Goal: Information Seeking & Learning: Learn about a topic

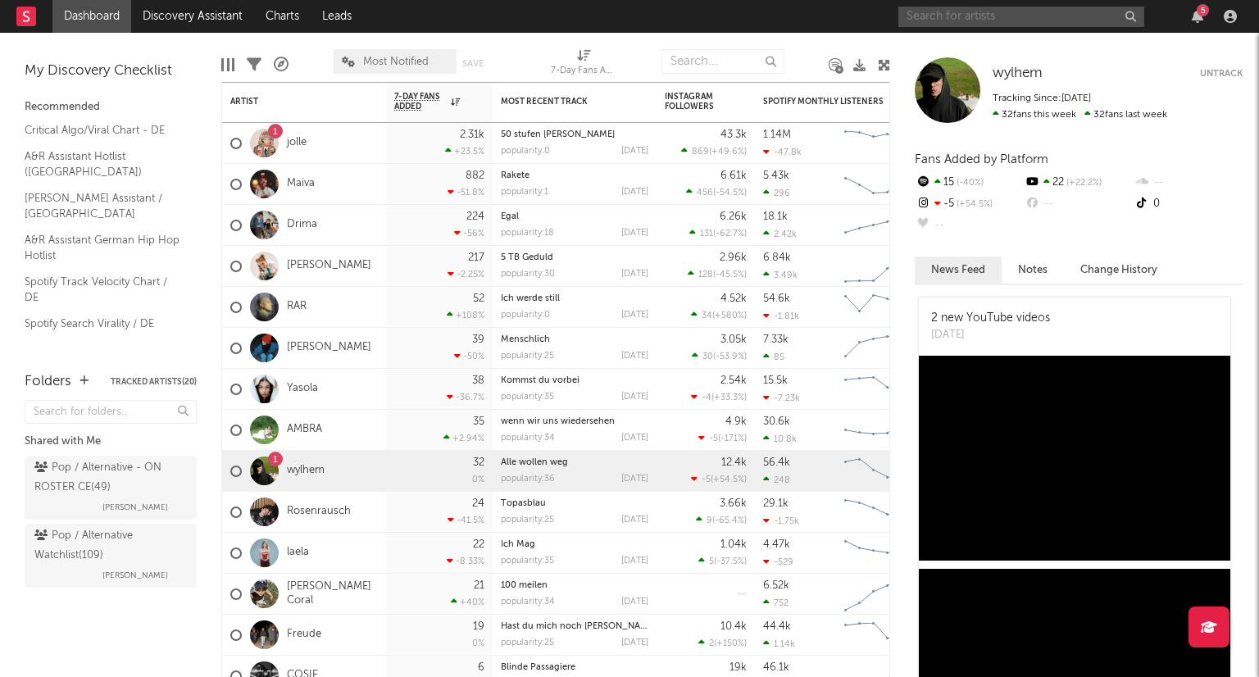
click at [1007, 20] on input "text" at bounding box center [1022, 17] width 246 height 20
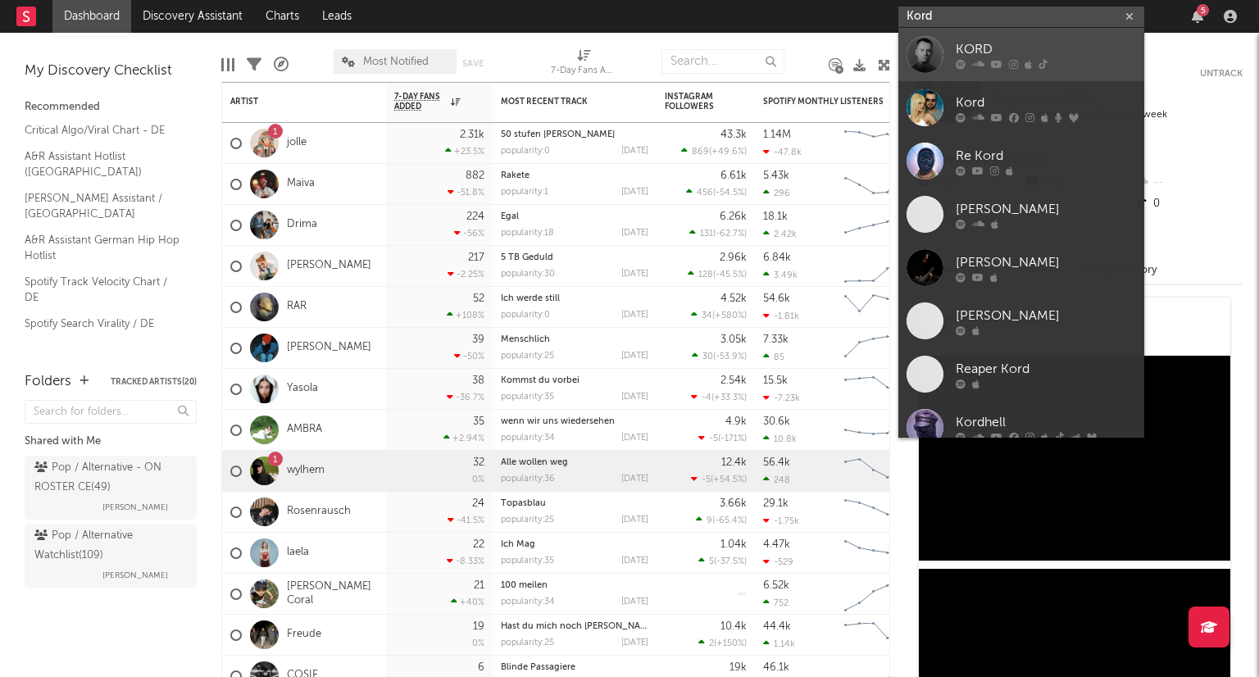
type input "Kord"
click at [1054, 57] on div "KORD" at bounding box center [1046, 49] width 180 height 20
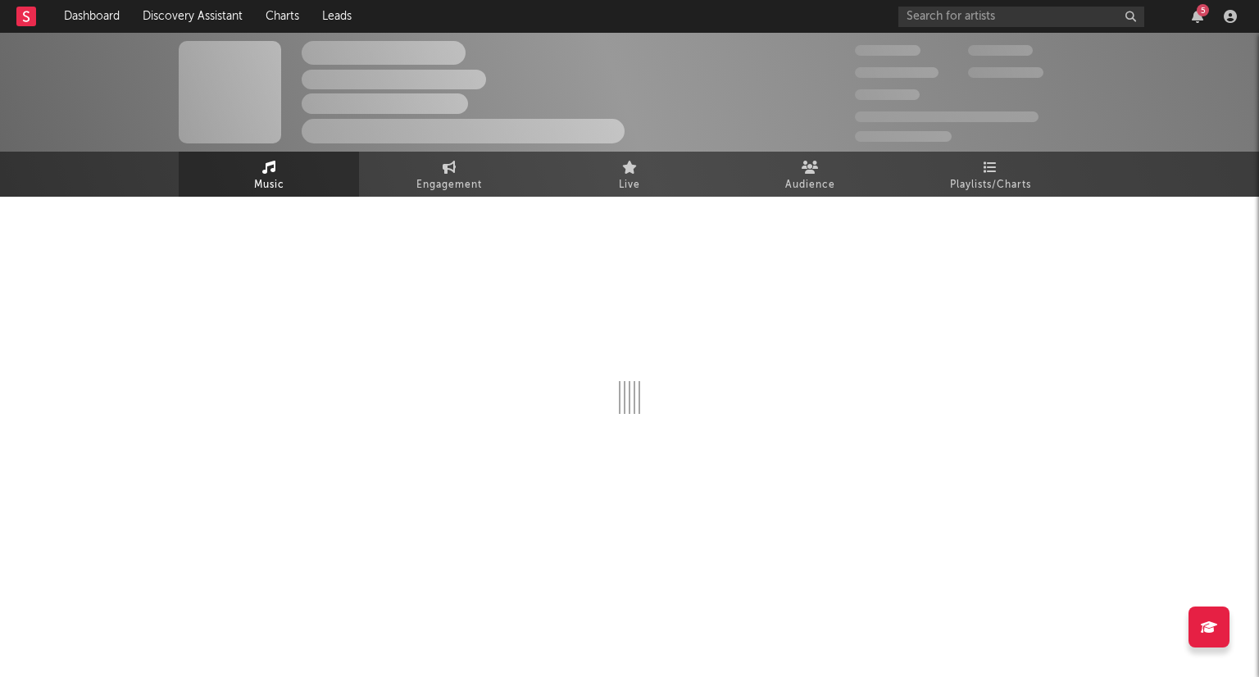
select select "6m"
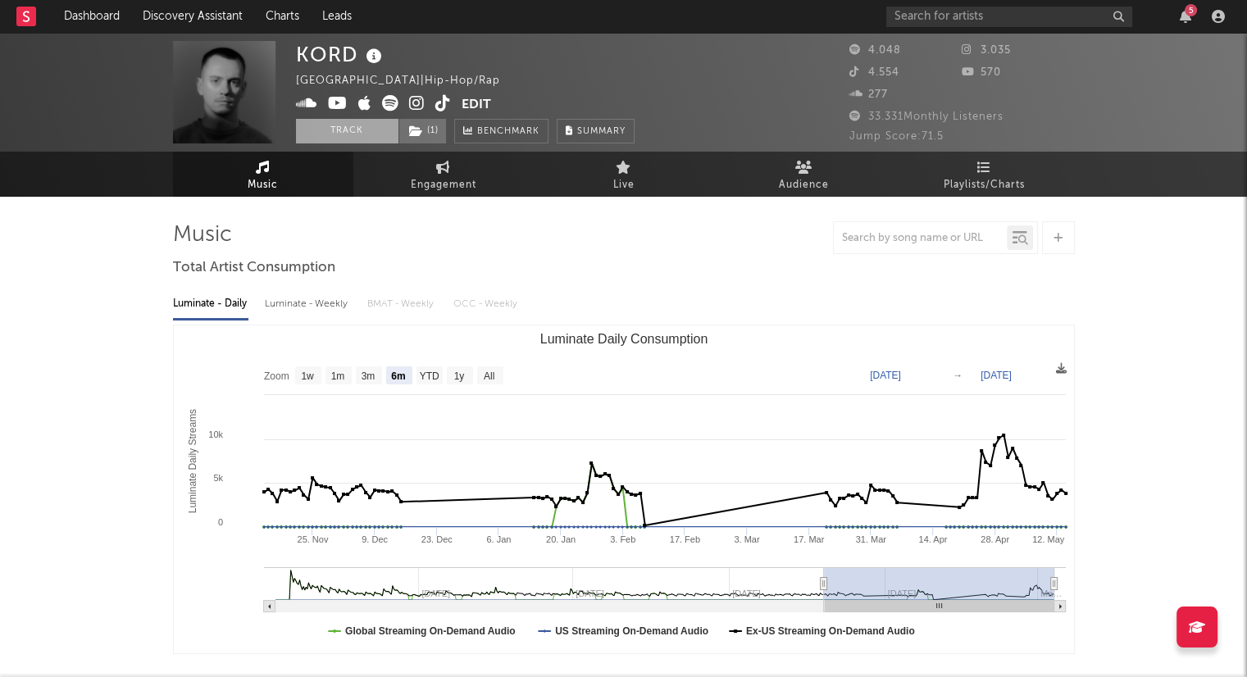
click at [374, 133] on button "Track" at bounding box center [347, 131] width 102 height 25
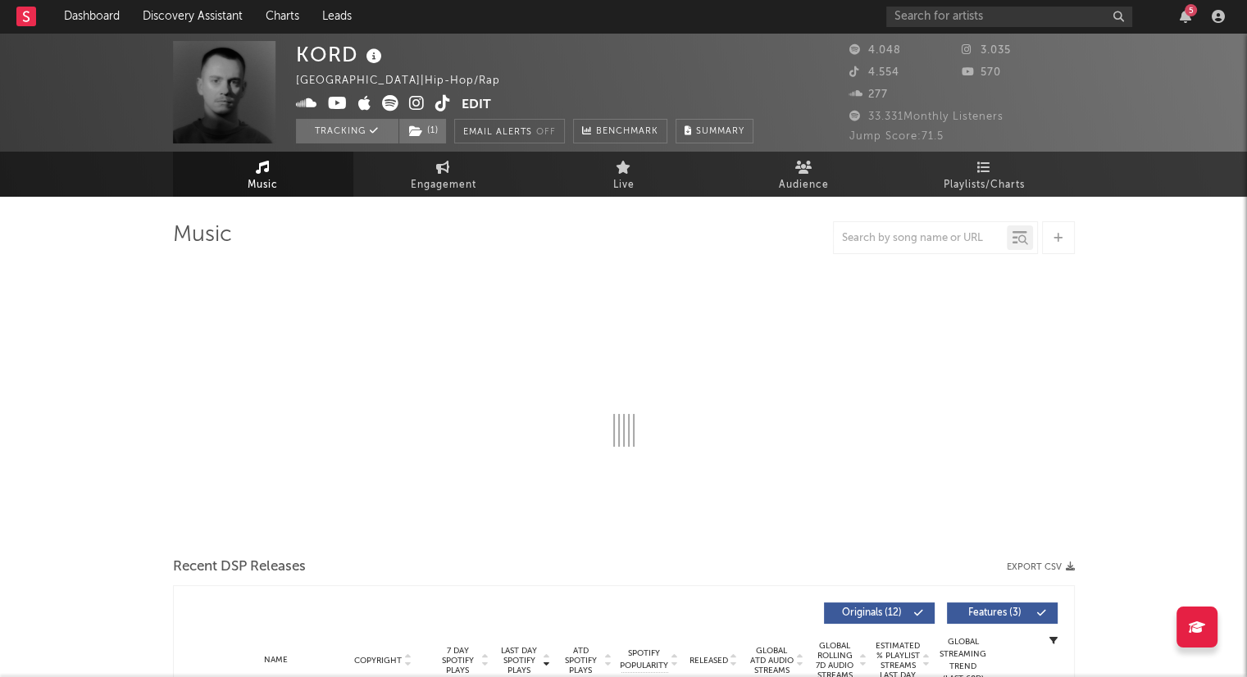
select select "6m"
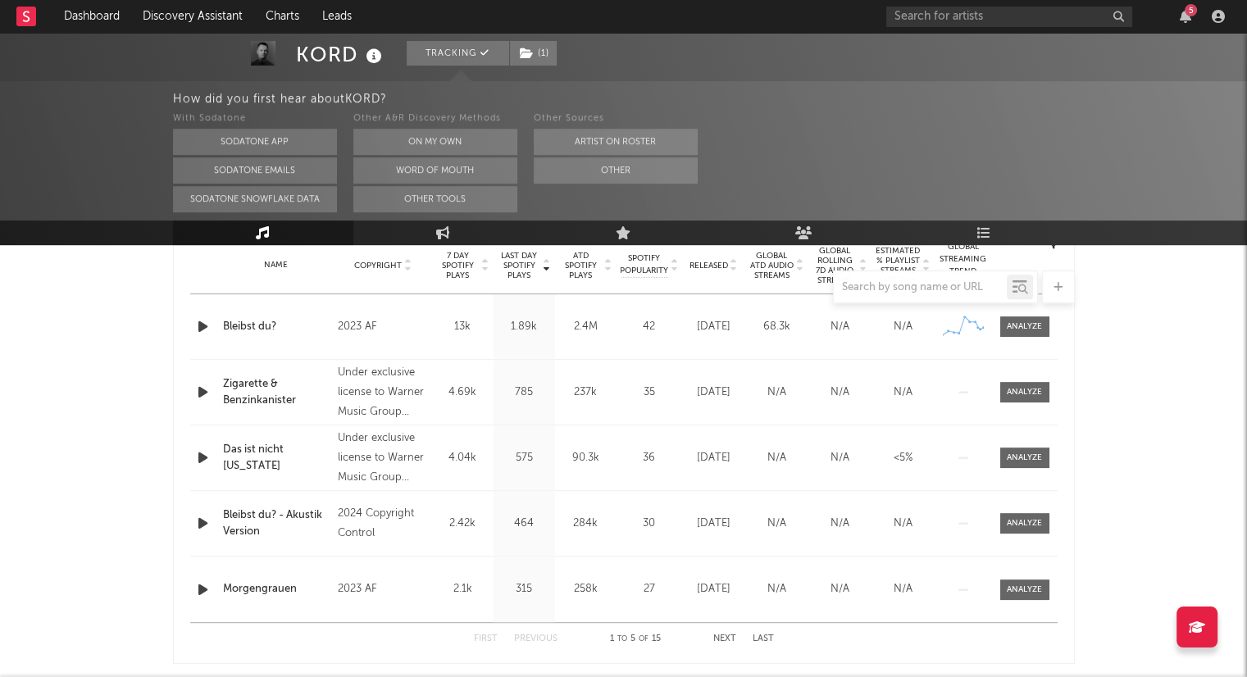
scroll to position [672, 0]
click at [735, 267] on icon at bounding box center [734, 269] width 8 height 7
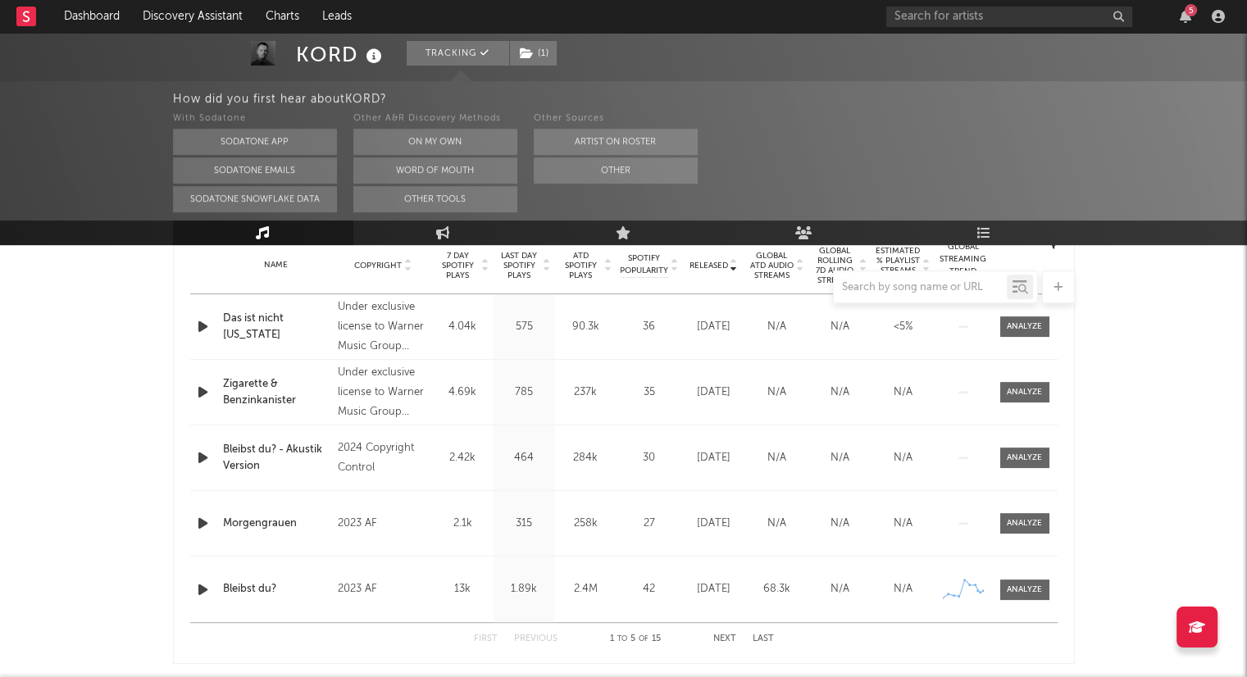
click at [725, 635] on button "Next" at bounding box center [724, 639] width 23 height 9
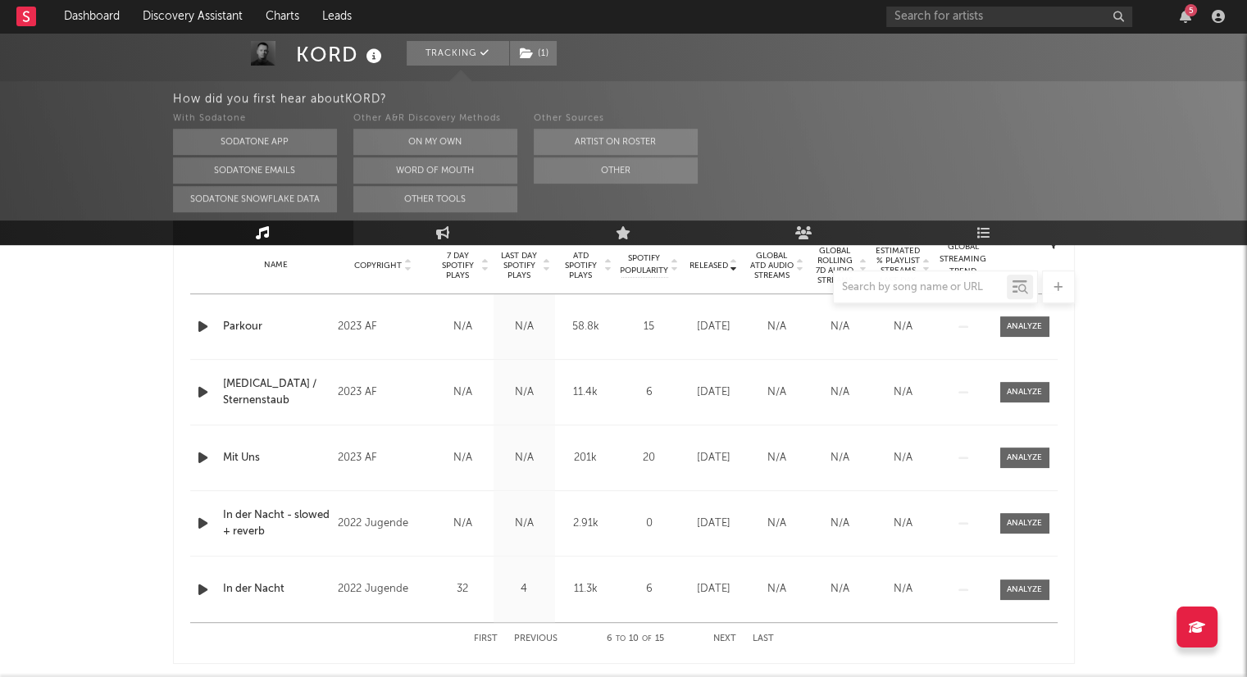
click at [725, 635] on button "Next" at bounding box center [724, 639] width 23 height 9
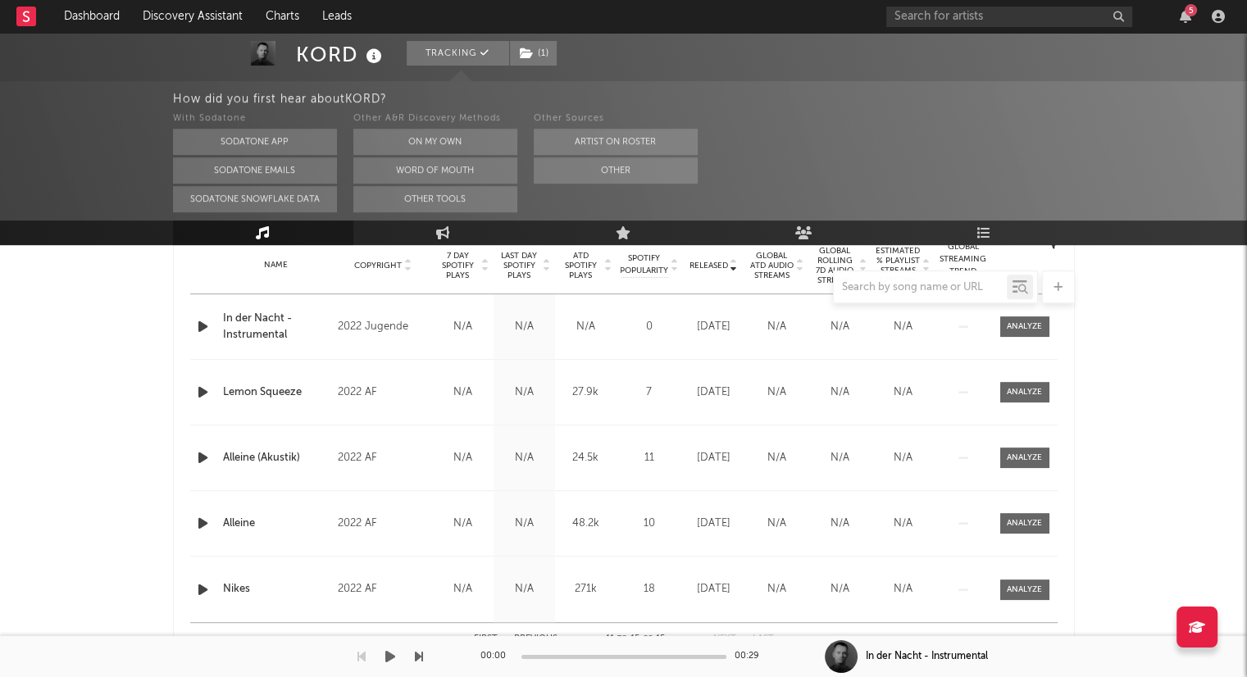
click at [529, 637] on div "00:00 00:29" at bounding box center [624, 656] width 287 height 41
click at [532, 630] on div "First Previous 11 to 15 of 15 Next Last" at bounding box center [624, 639] width 300 height 32
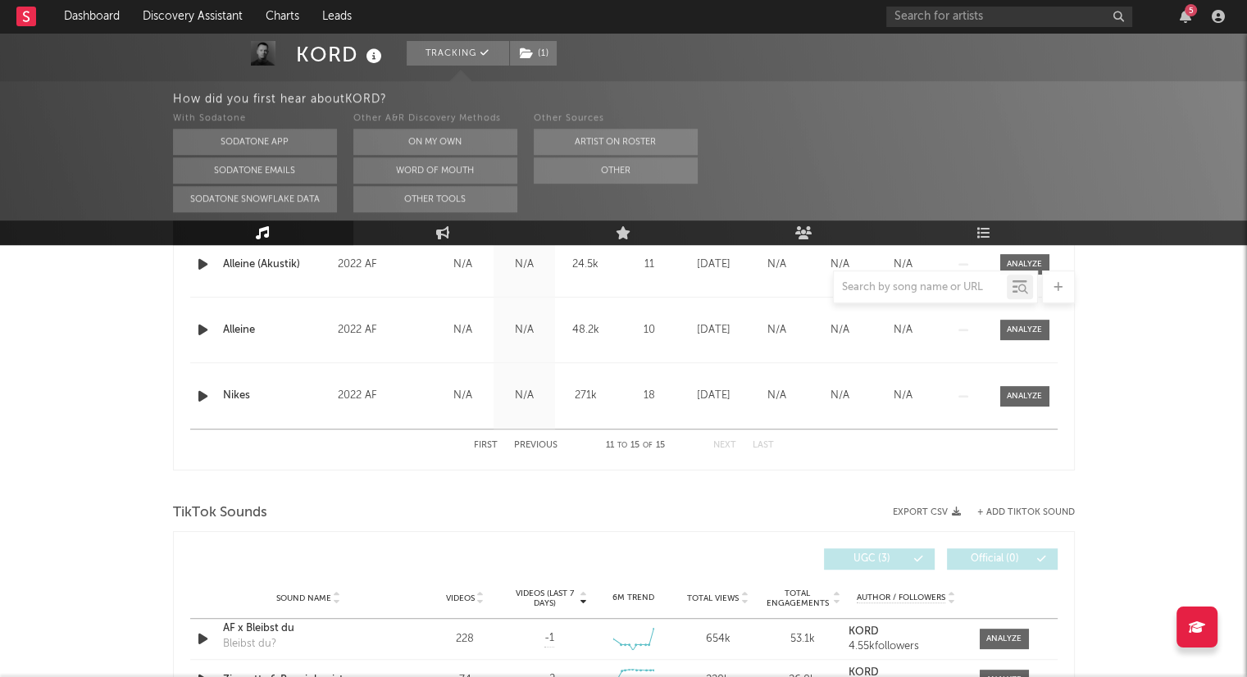
scroll to position [868, 0]
click at [518, 434] on div "First Previous 11 to 15 of 15 Next Last" at bounding box center [624, 444] width 300 height 32
click at [524, 440] on button "Previous" at bounding box center [535, 444] width 43 height 9
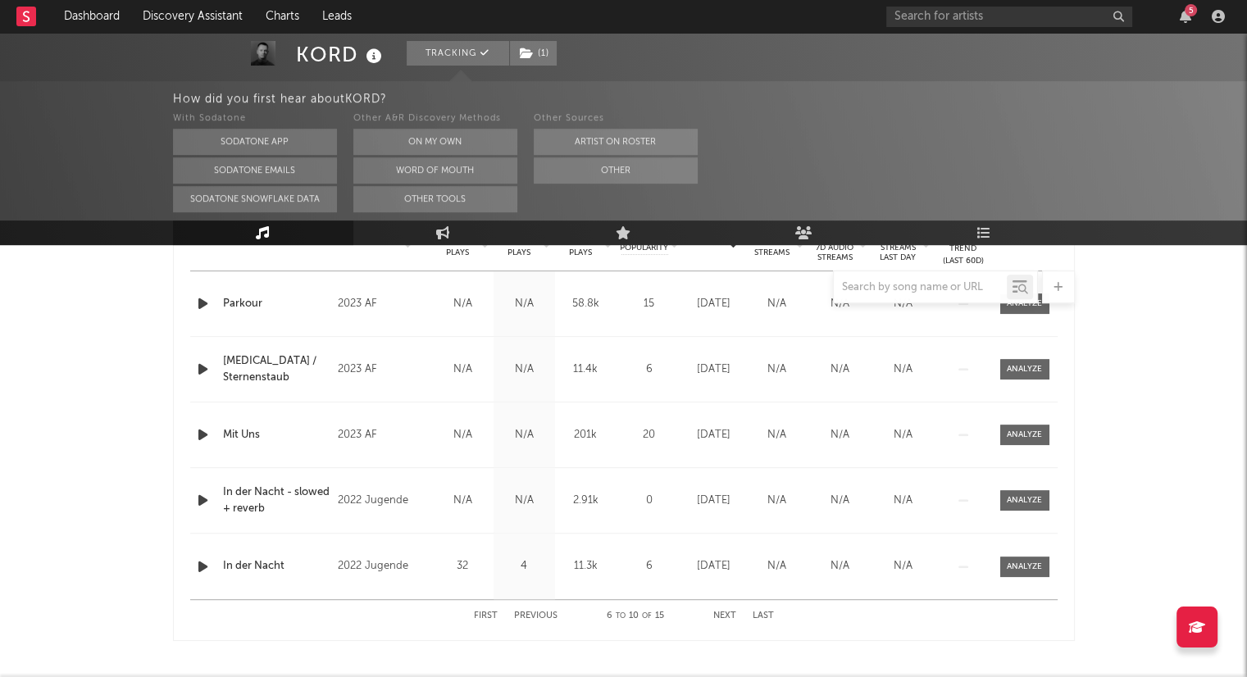
scroll to position [712, 0]
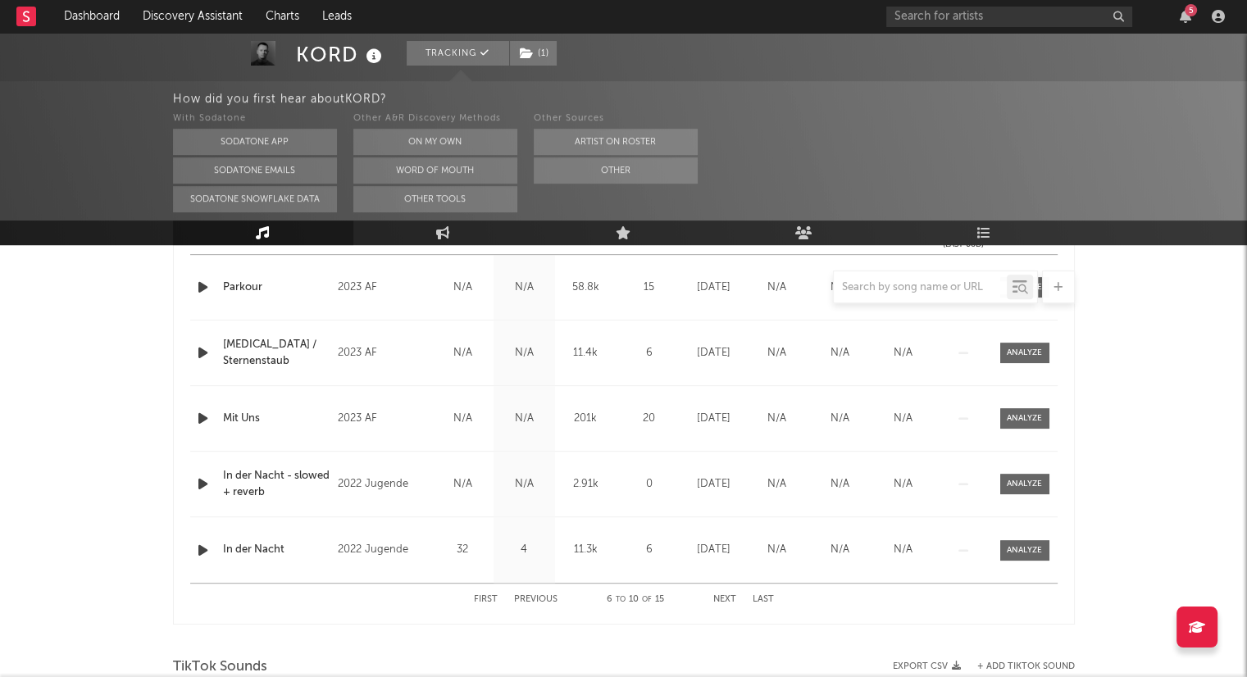
click at [539, 598] on button "Previous" at bounding box center [535, 599] width 43 height 9
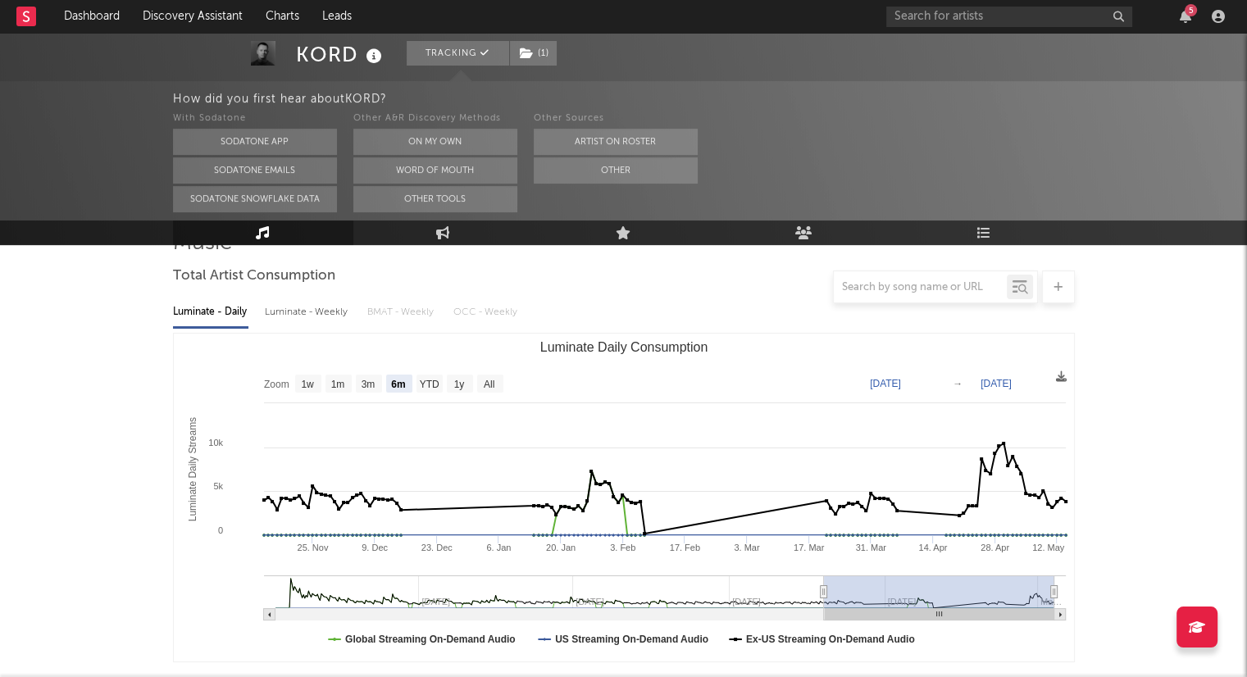
scroll to position [0, 0]
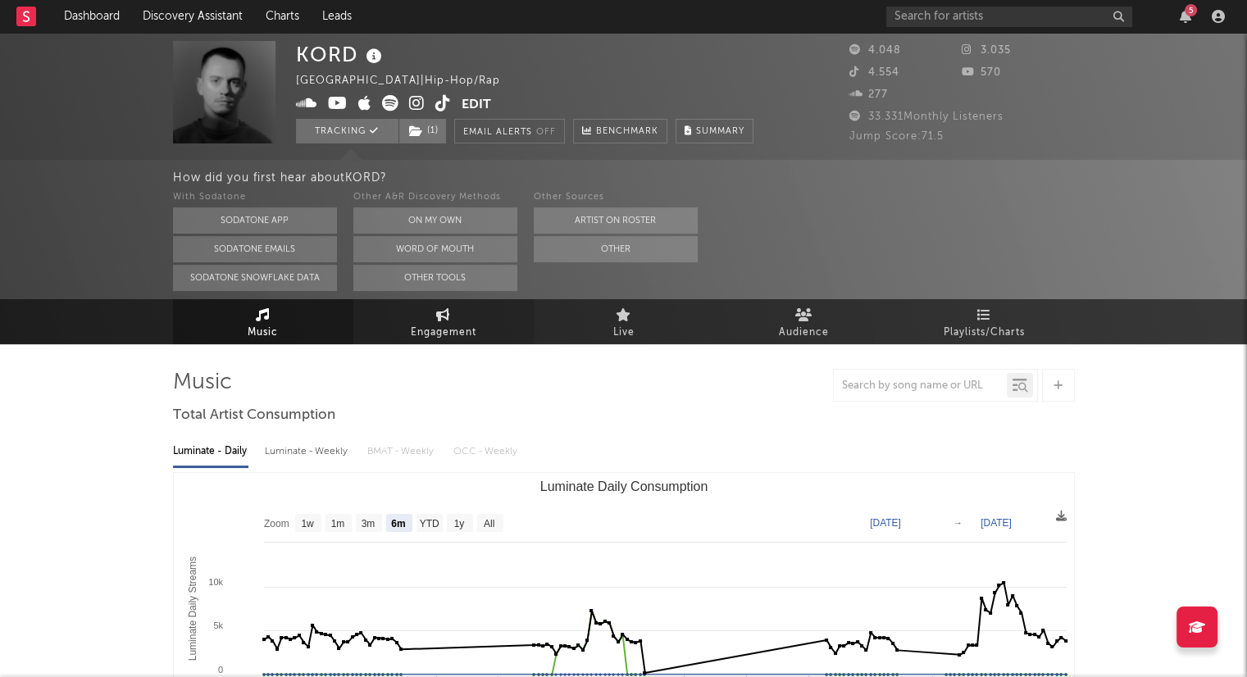
click at [454, 326] on span "Engagement" at bounding box center [444, 333] width 66 height 20
select select "1w"
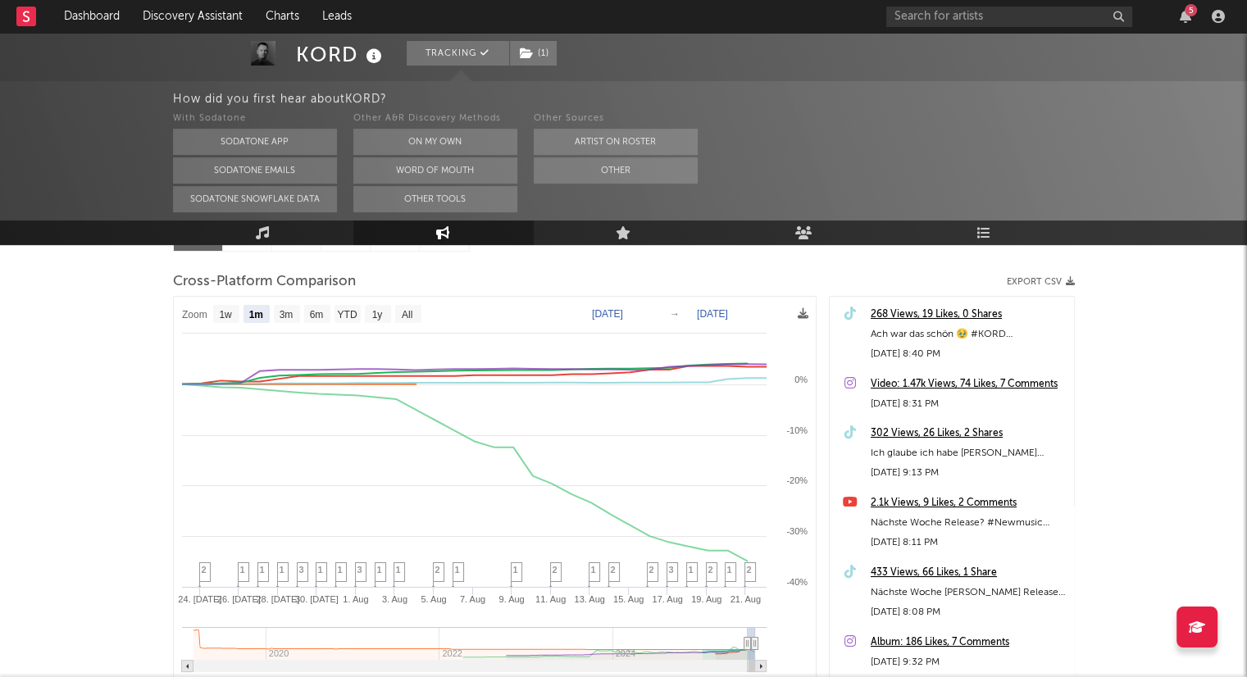
scroll to position [185, 0]
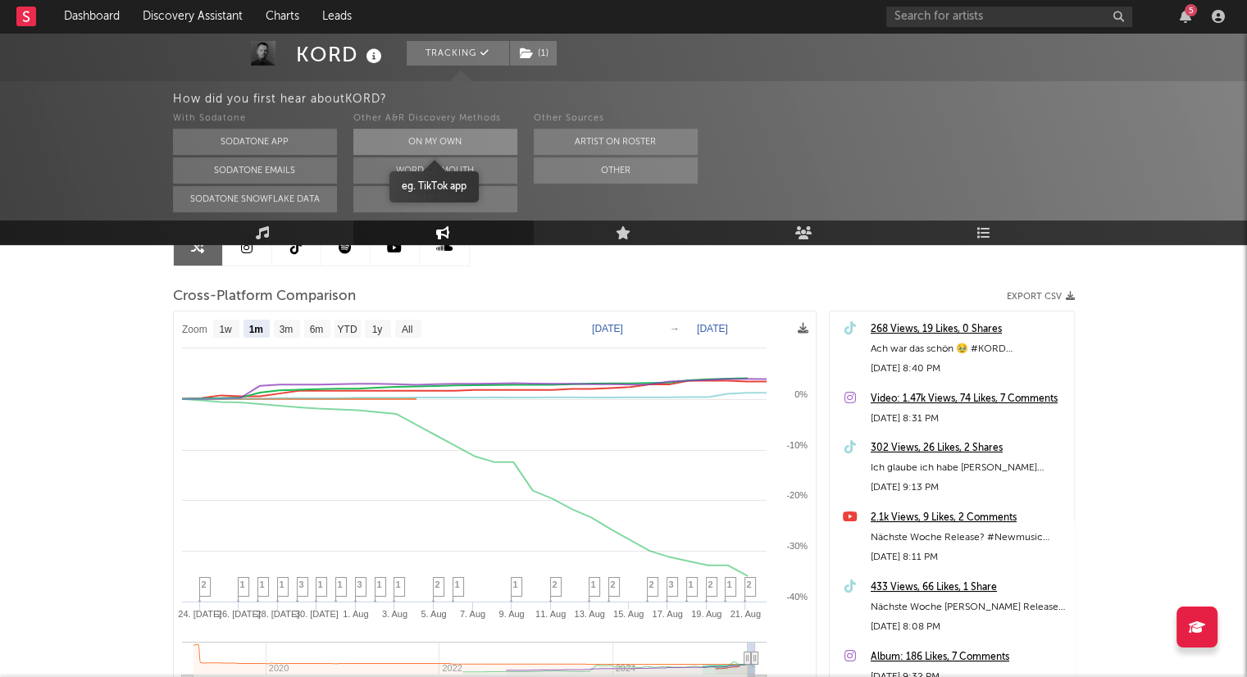
click at [475, 129] on button "On My Own" at bounding box center [435, 142] width 164 height 26
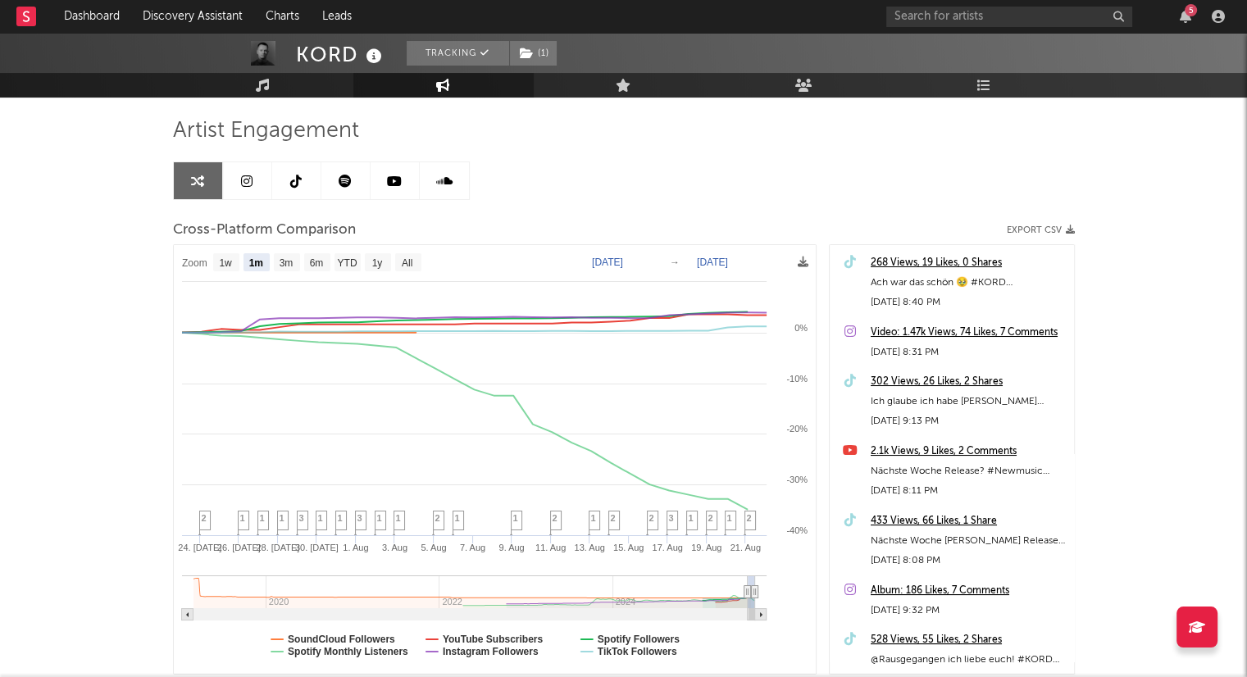
scroll to position [103, 0]
click at [408, 262] on text "All" at bounding box center [406, 263] width 11 height 11
select select "All"
type input "[DATE]"
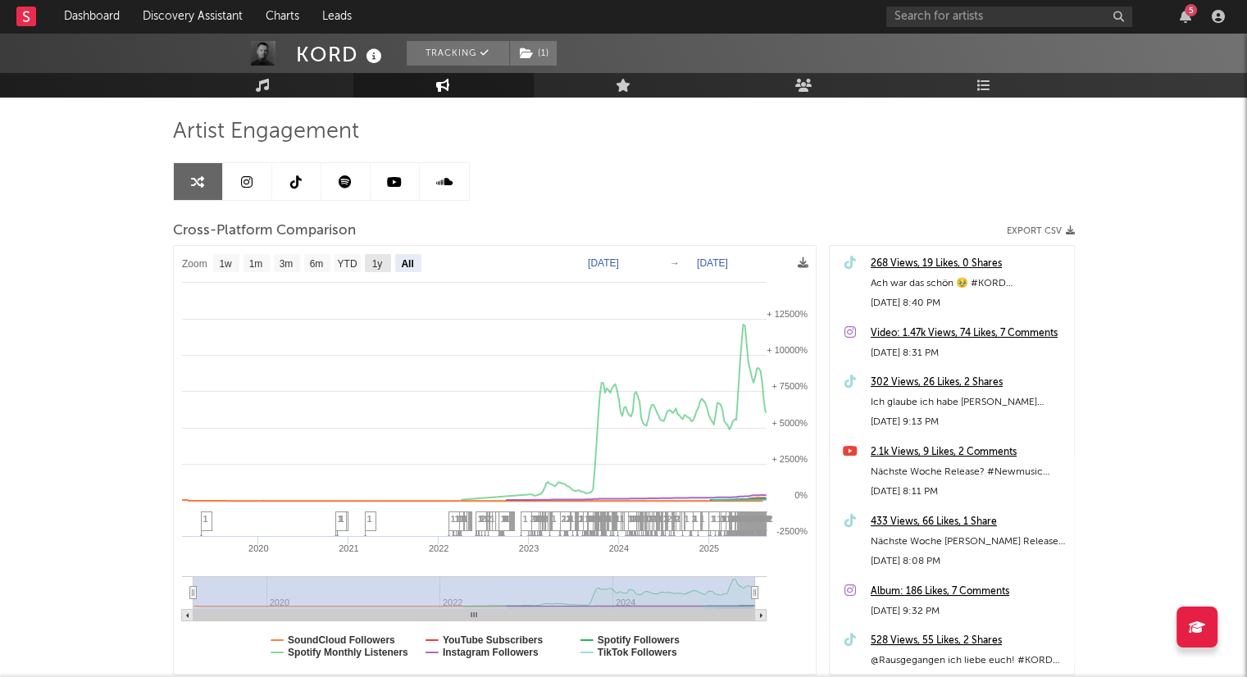
click at [382, 259] on text "1y" at bounding box center [376, 263] width 11 height 11
select select "1y"
type input "[DATE]"
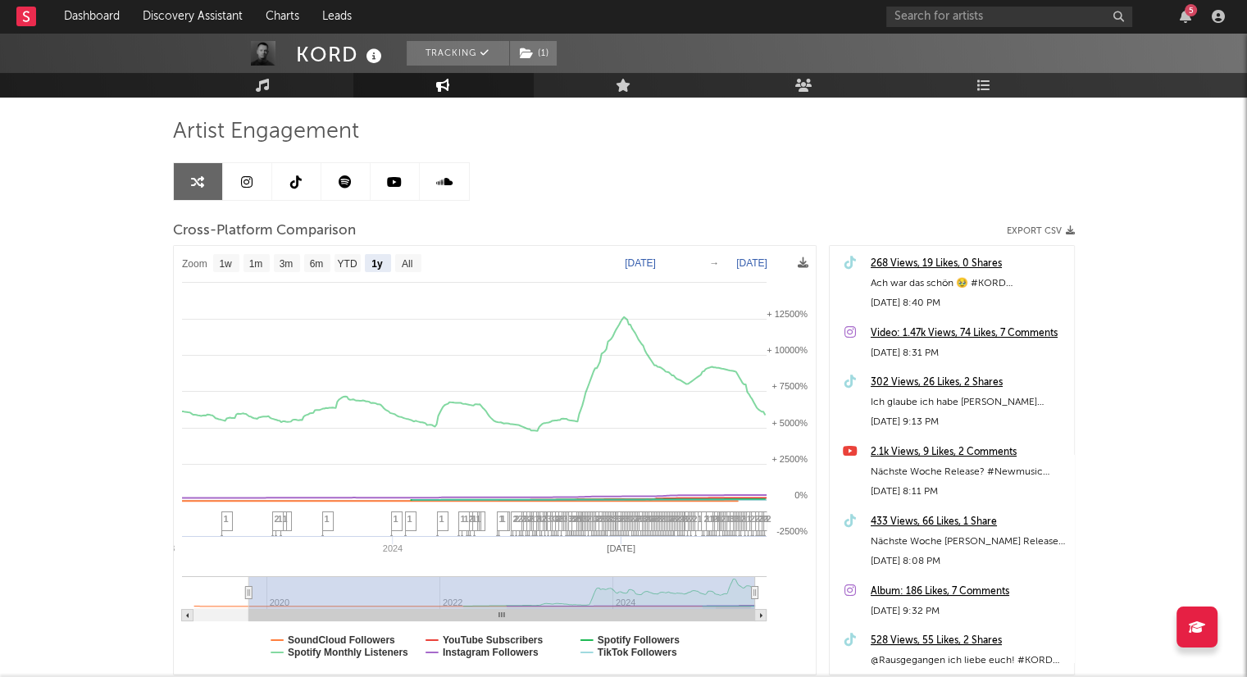
select select "1y"
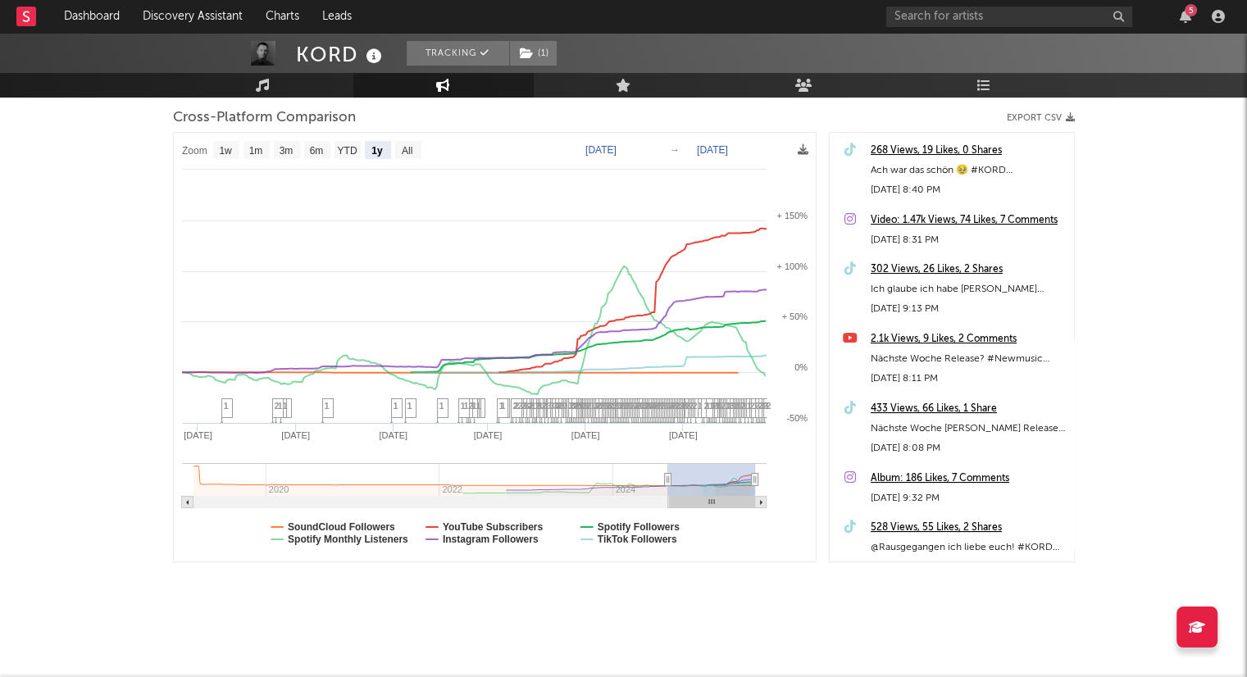
scroll to position [0, 0]
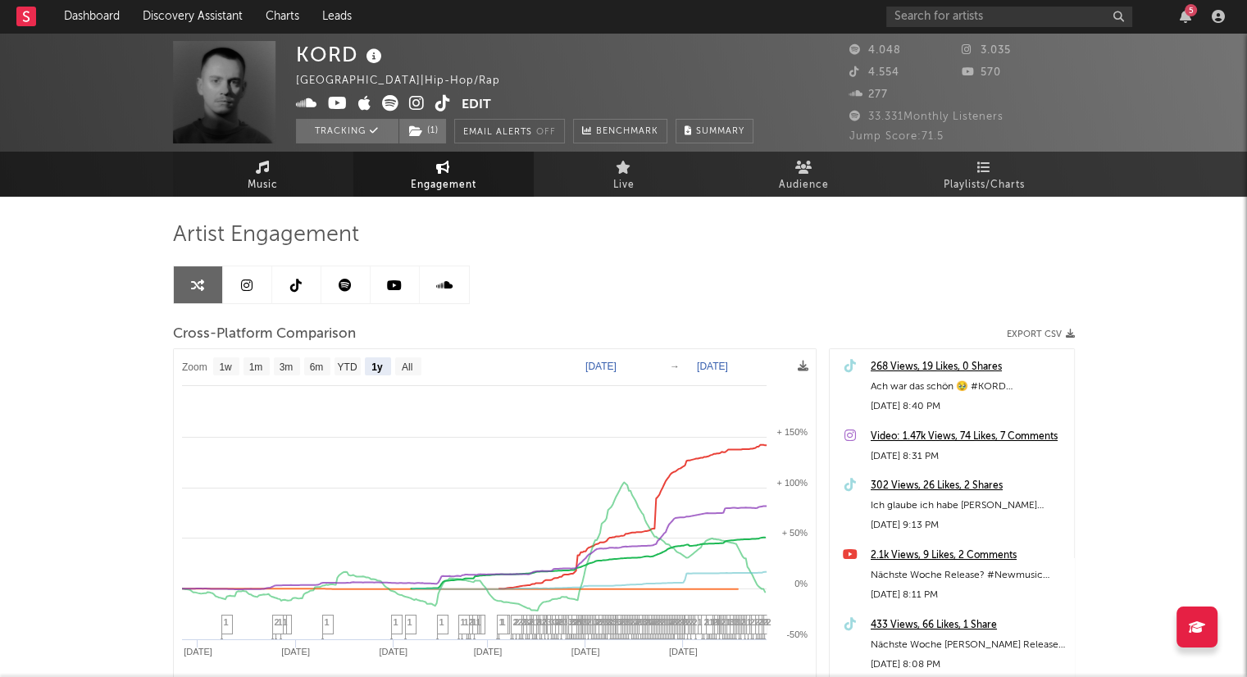
click at [290, 181] on link "Music" at bounding box center [263, 174] width 180 height 45
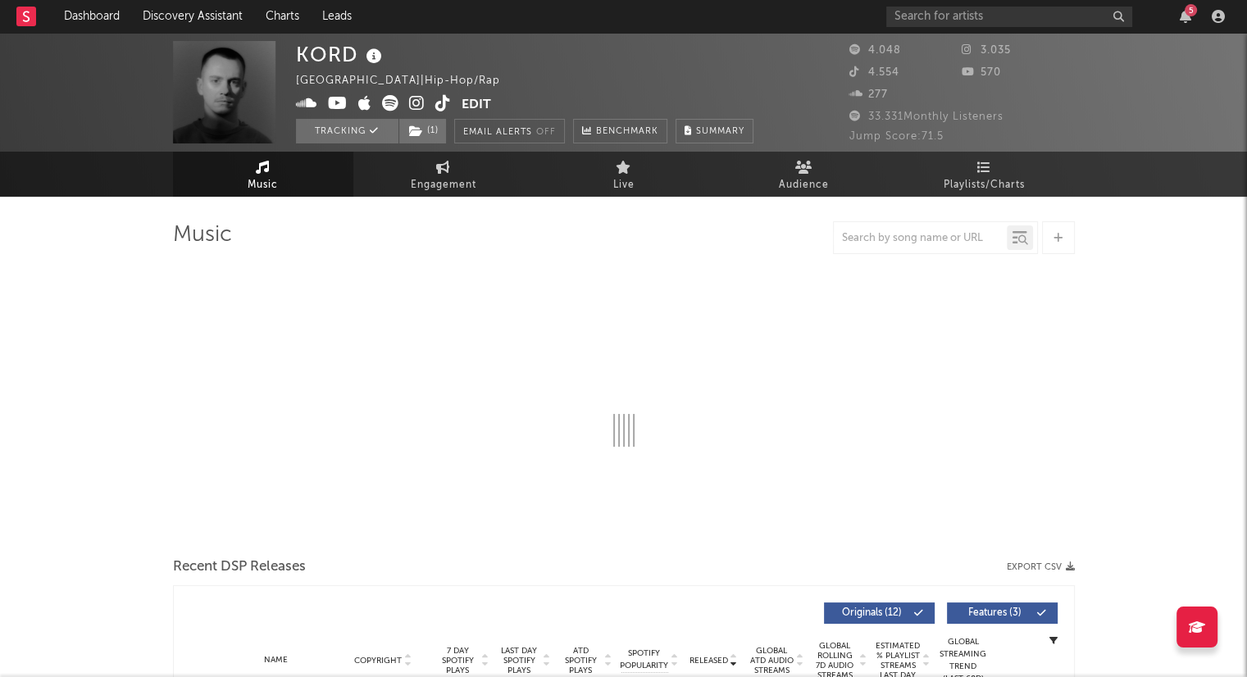
select select "6m"
